Goal: Task Accomplishment & Management: Use online tool/utility

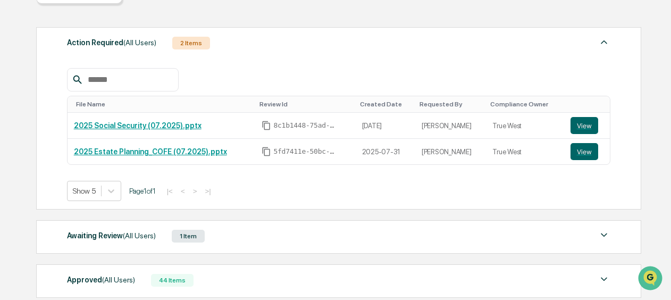
scroll to position [213, 0]
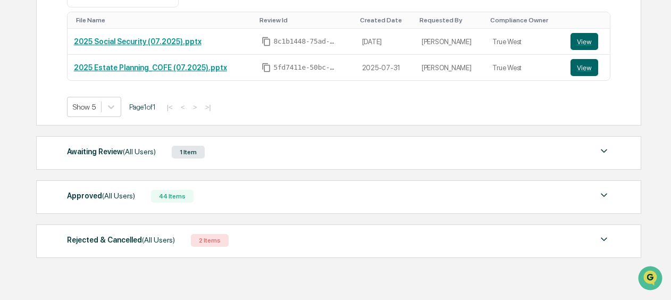
click at [286, 156] on div "Awaiting Review (All Users) 1 Item" at bounding box center [338, 152] width 543 height 15
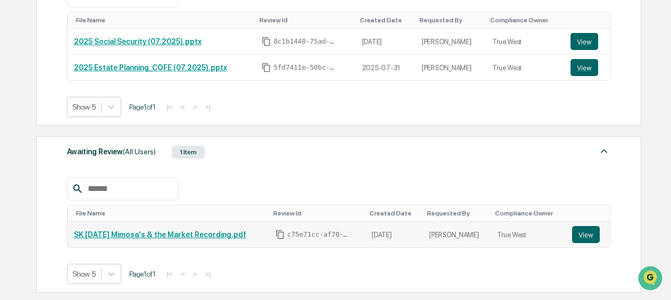
click at [187, 230] on link "SK [DATE] Mimosa's & the Market Recording.pdf" at bounding box center [160, 234] width 172 height 9
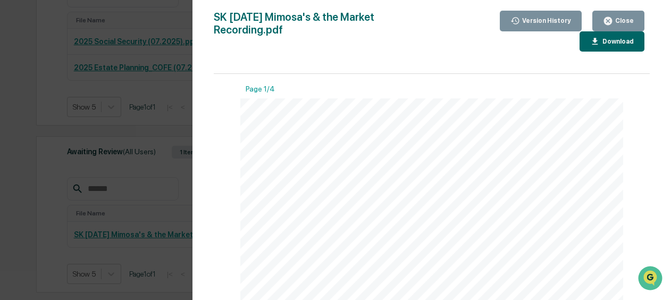
click at [134, 138] on div "Version History 09/02/2025, 08:03 PM Dominique Devivo SK 8.21.25 Mimosa's & the…" at bounding box center [335, 150] width 671 height 300
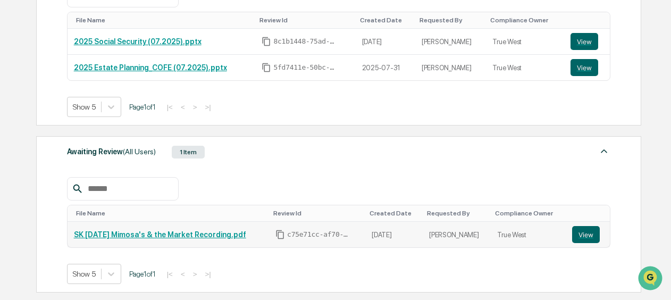
click at [131, 234] on link "SK [DATE] Mimosa's & the Market Recording.pdf" at bounding box center [160, 234] width 172 height 9
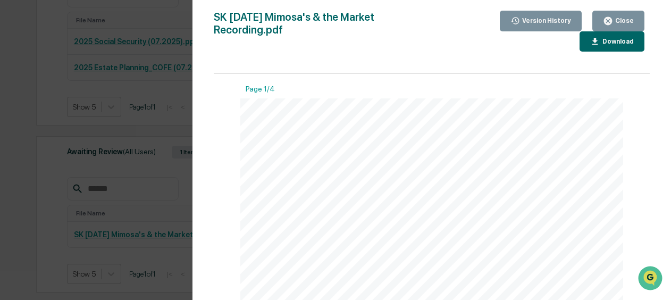
click at [137, 171] on div "Version History 09/02/2025, 08:03 PM Dominique Devivo SK 8.21.25 Mimosa's & the…" at bounding box center [335, 150] width 671 height 300
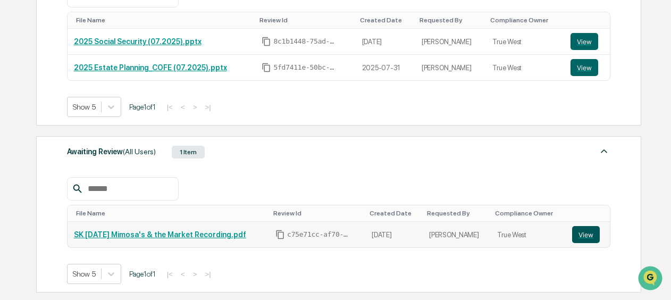
click at [585, 233] on button "View" at bounding box center [586, 234] width 28 height 17
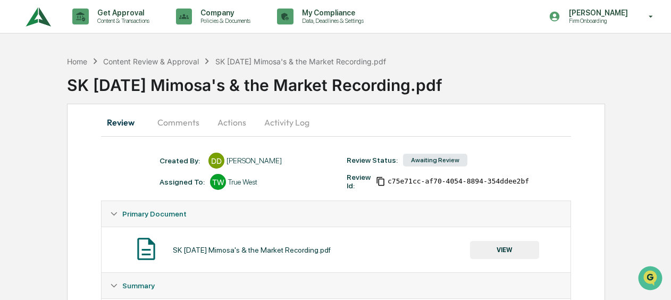
click at [174, 123] on button "Comments" at bounding box center [178, 123] width 59 height 26
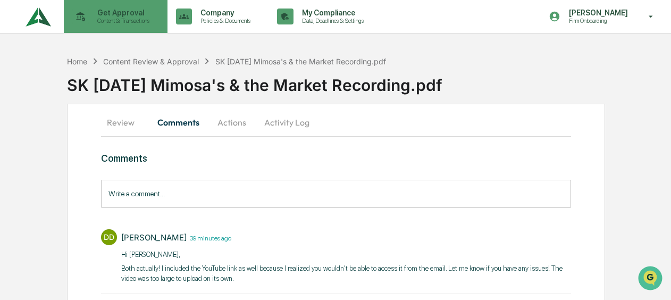
click at [107, 13] on p "Get Approval" at bounding box center [122, 13] width 66 height 9
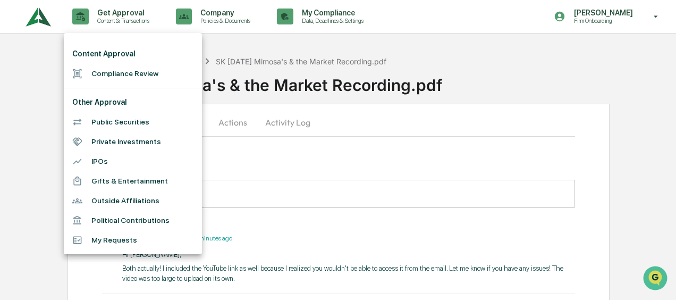
click at [110, 66] on li "Compliance Review" at bounding box center [133, 74] width 138 height 20
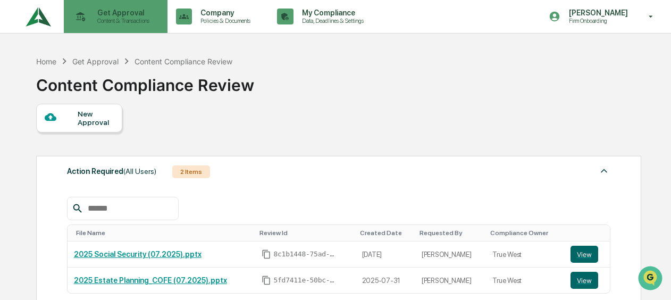
click at [101, 18] on p "Content & Transactions" at bounding box center [122, 20] width 66 height 7
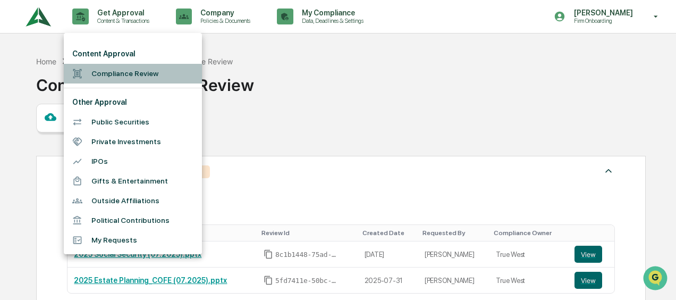
click at [106, 72] on li "Compliance Review" at bounding box center [133, 74] width 138 height 20
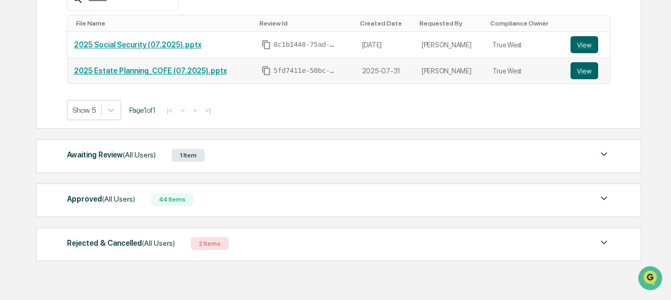
scroll to position [213, 0]
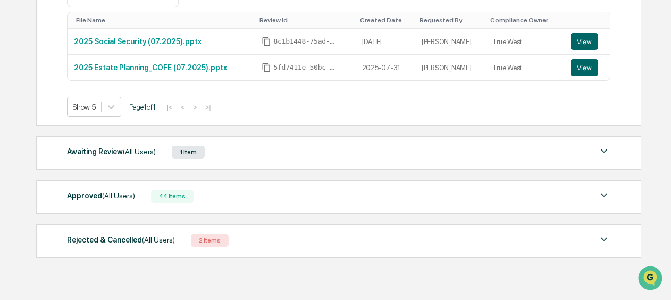
click at [268, 155] on div "Awaiting Review (All Users) 1 Item" at bounding box center [338, 152] width 543 height 15
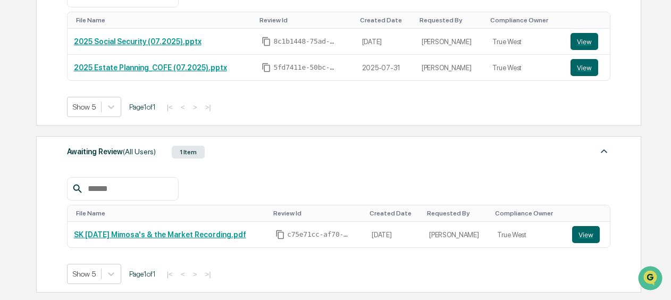
click at [256, 147] on div "Awaiting Review (All Users) 1 Item" at bounding box center [338, 152] width 543 height 15
